Goal: Find specific page/section: Find specific page/section

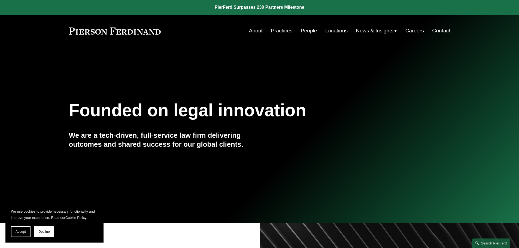
click at [310, 30] on link "People" at bounding box center [309, 31] width 16 height 10
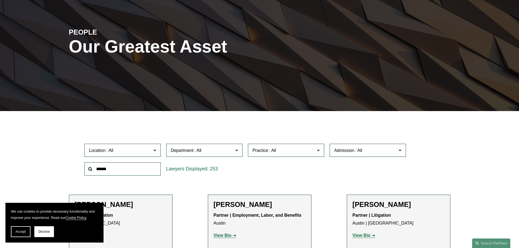
scroll to position [55, 0]
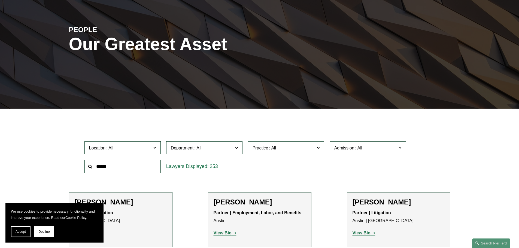
click at [117, 169] on input "text" at bounding box center [123, 166] width 76 height 13
type input "*"
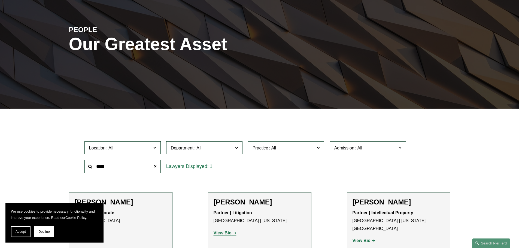
type input "*****"
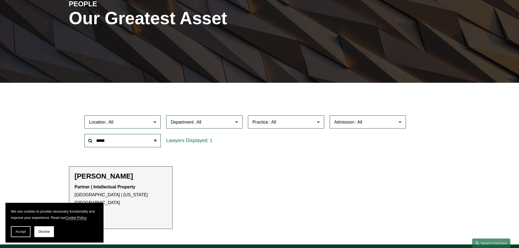
scroll to position [109, 0]
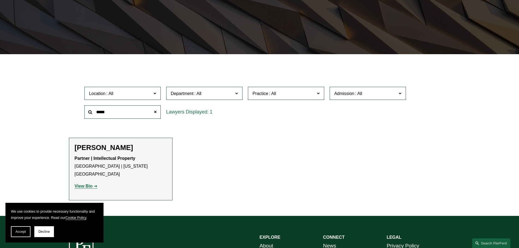
click at [88, 183] on p "View Bio" at bounding box center [121, 187] width 92 height 8
click at [87, 184] on strong "View Bio" at bounding box center [84, 186] width 18 height 5
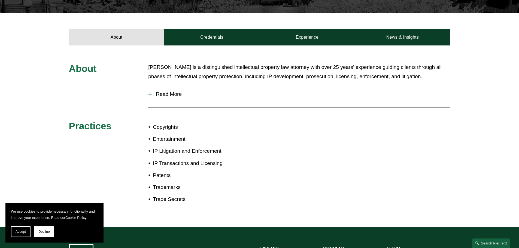
scroll to position [136, 0]
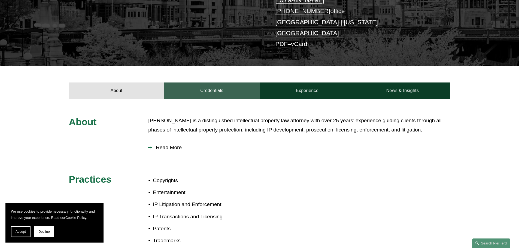
click at [212, 83] on link "Credentials" at bounding box center [211, 91] width 95 height 16
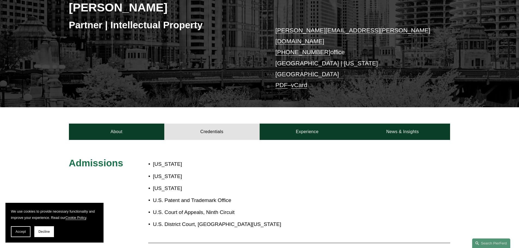
scroll to position [82, 0]
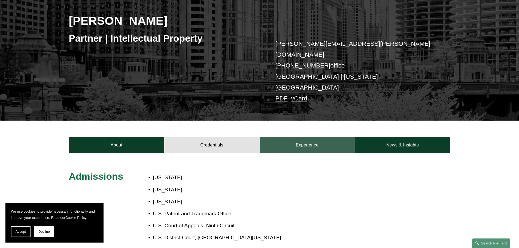
click at [299, 137] on link "Experience" at bounding box center [307, 145] width 95 height 16
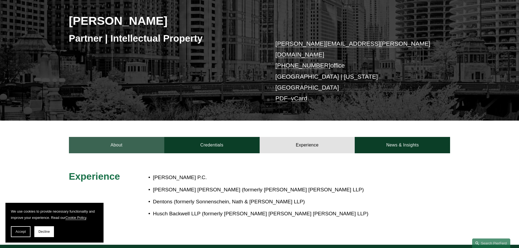
click at [112, 137] on link "About" at bounding box center [116, 145] width 95 height 16
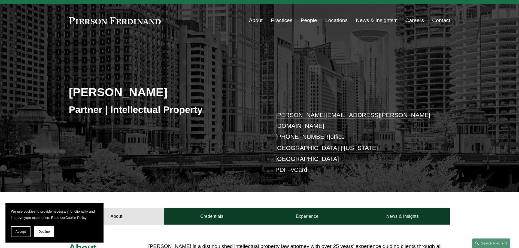
scroll to position [27, 0]
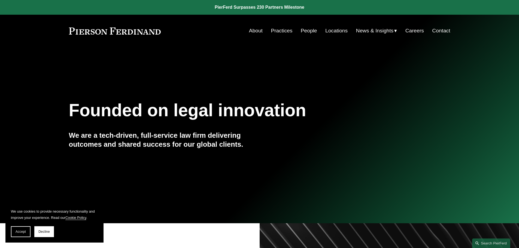
click at [307, 33] on link "People" at bounding box center [309, 31] width 16 height 10
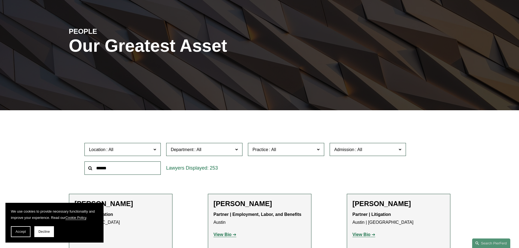
scroll to position [55, 0]
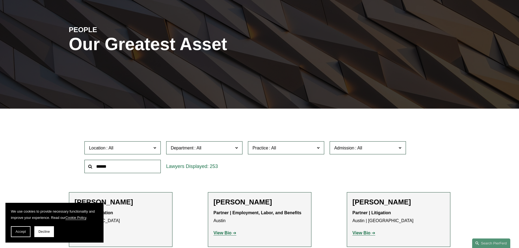
click at [117, 167] on input "text" at bounding box center [123, 166] width 76 height 13
type input "******"
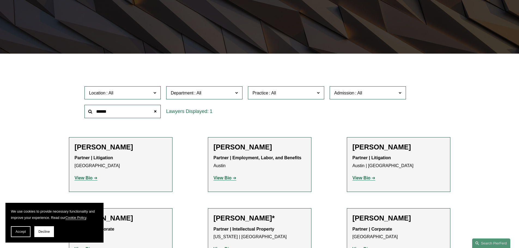
scroll to position [136, 0]
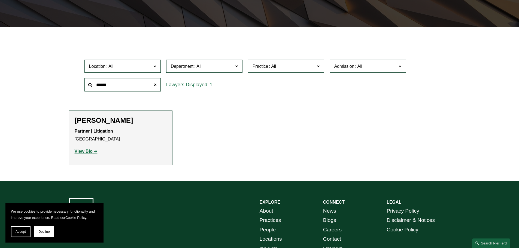
click at [85, 150] on strong "View Bio" at bounding box center [84, 151] width 18 height 5
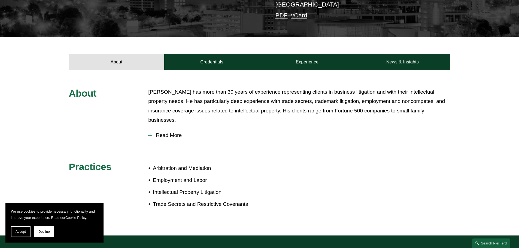
scroll to position [164, 0]
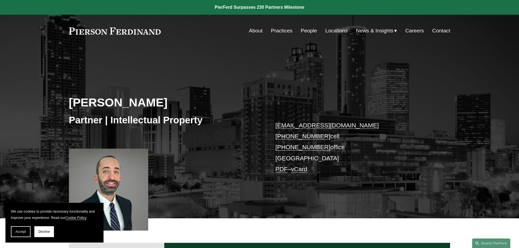
click at [17, 231] on span "Accept" at bounding box center [21, 232] width 10 height 4
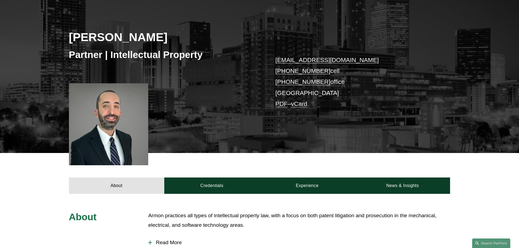
scroll to position [55, 0]
